Goal: Information Seeking & Learning: Learn about a topic

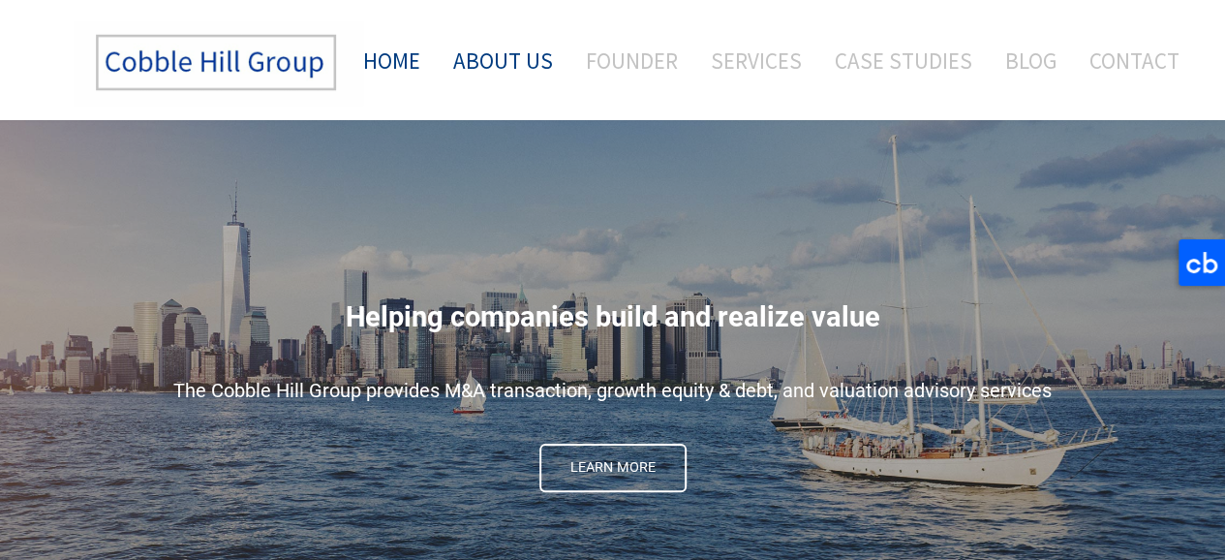
click at [535, 61] on link "About Us" at bounding box center [503, 60] width 129 height 80
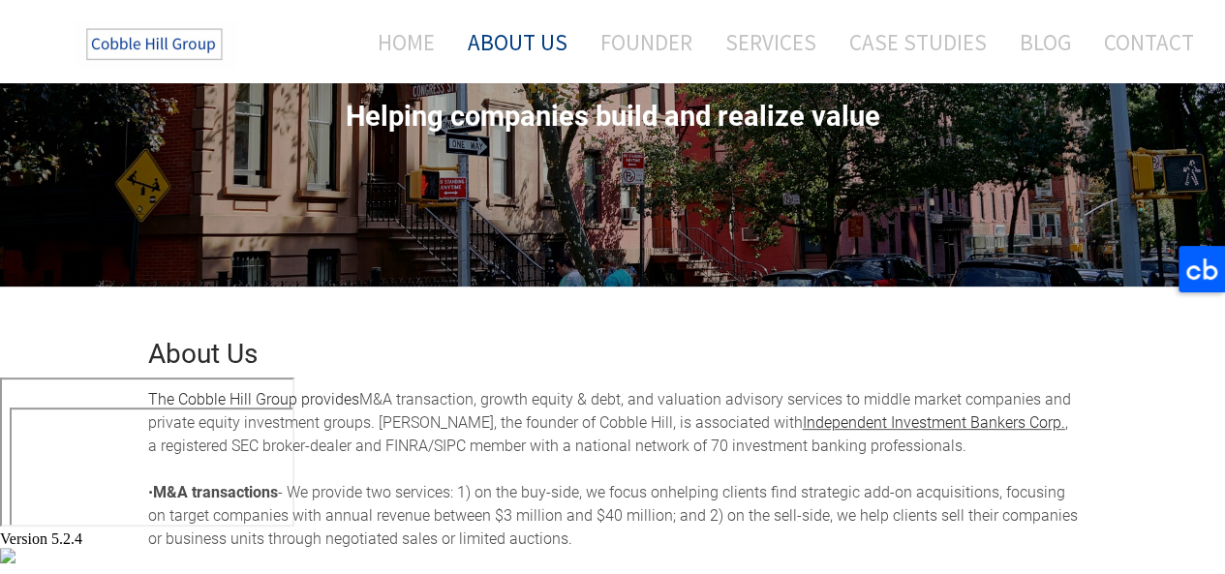
click at [669, 49] on link "Founder" at bounding box center [646, 41] width 121 height 51
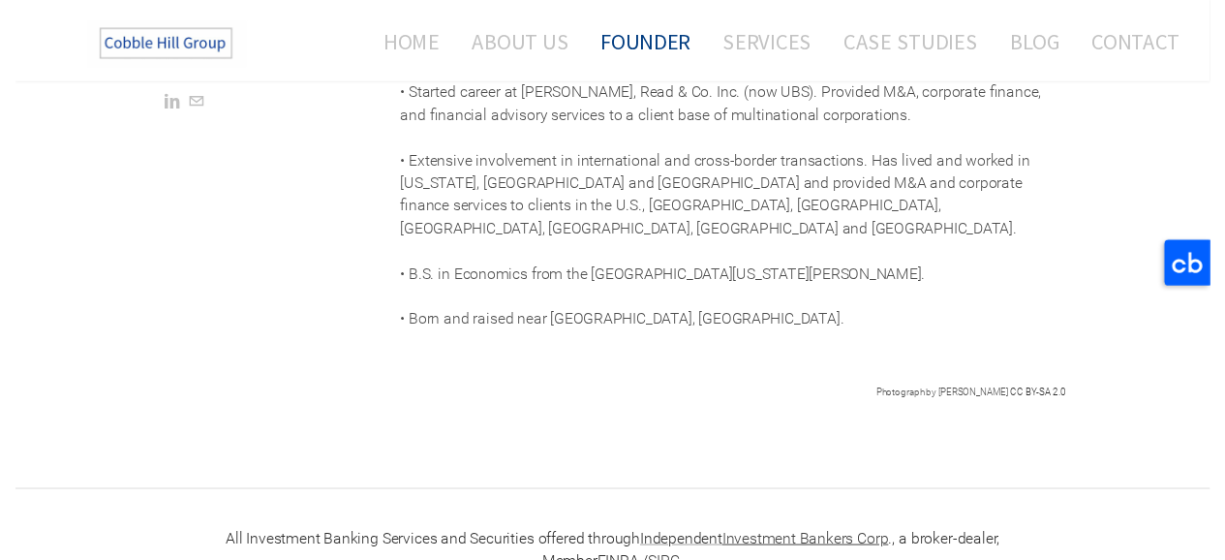
scroll to position [1042, 0]
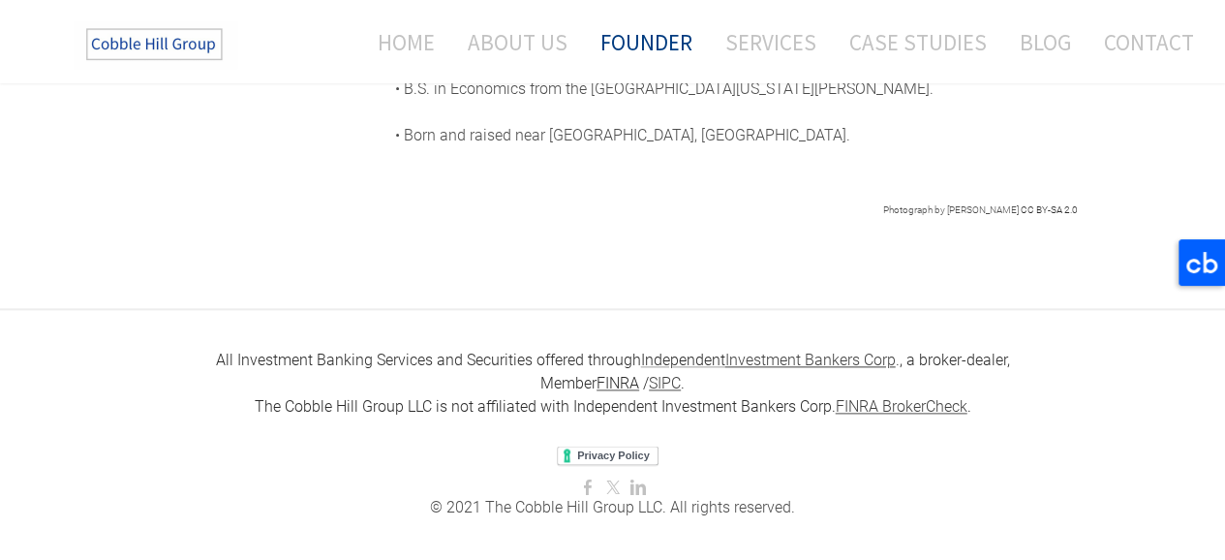
scroll to position [0, 0]
